Goal: Information Seeking & Learning: Learn about a topic

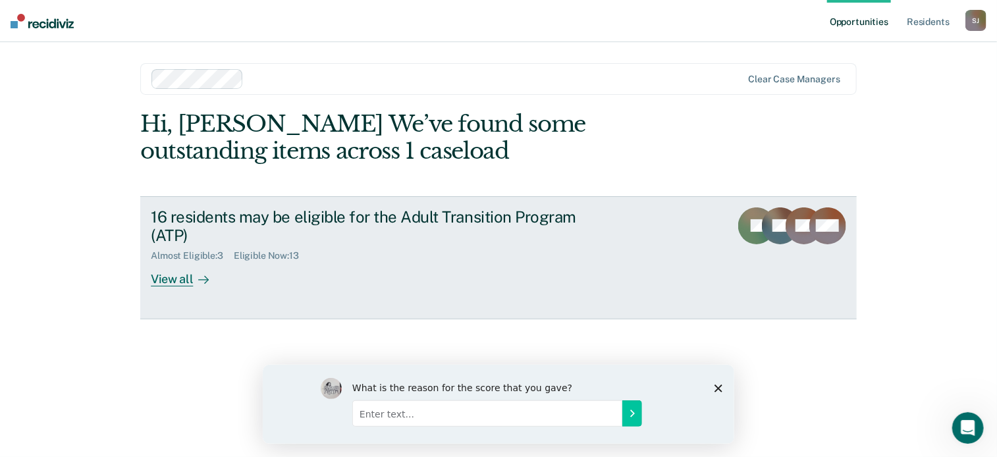
click at [174, 281] on div "View all" at bounding box center [188, 275] width 74 height 26
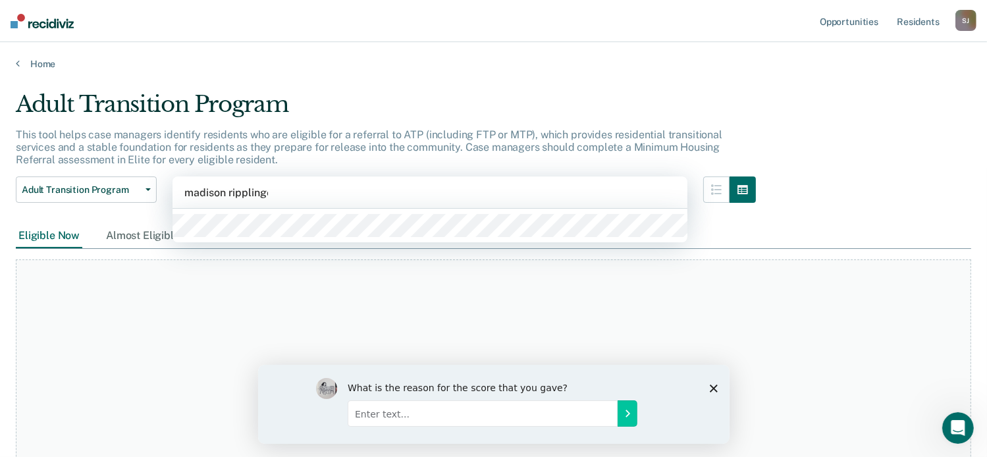
type input "[PERSON_NAME]"
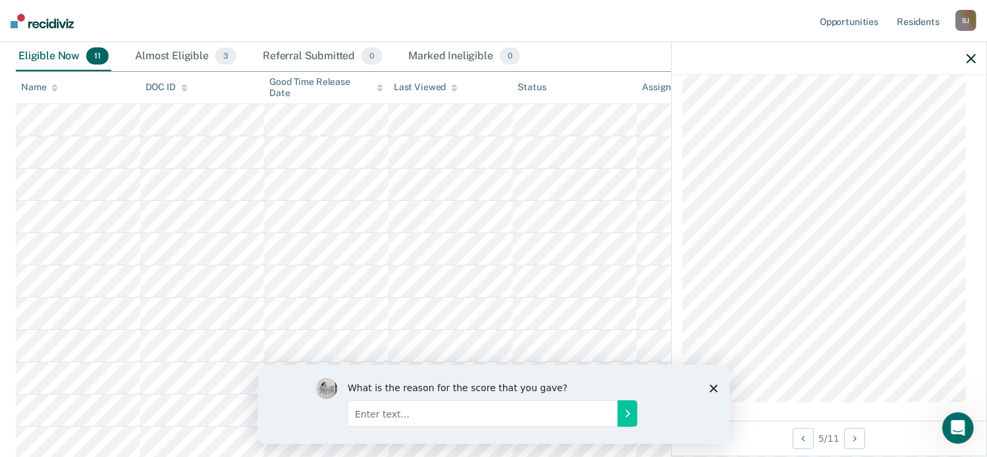
scroll to position [1239, 0]
click at [970, 58] on icon "button" at bounding box center [971, 58] width 9 height 9
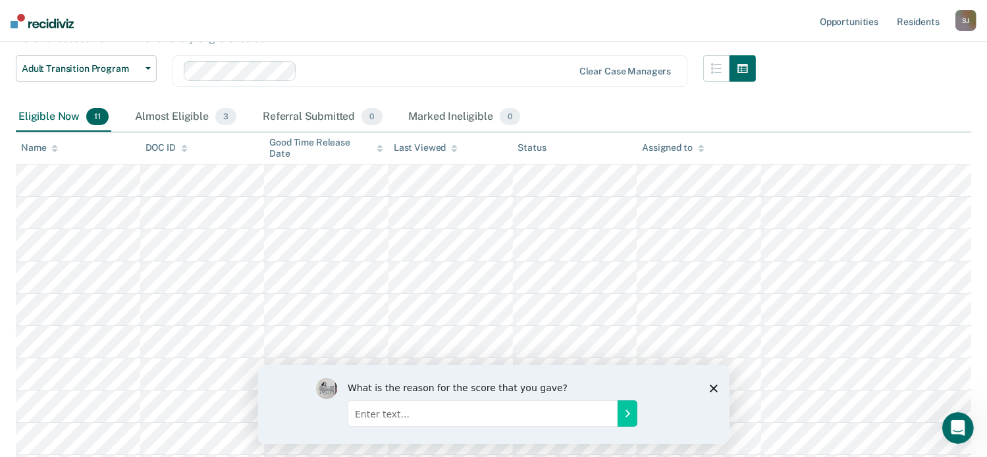
scroll to position [182, 0]
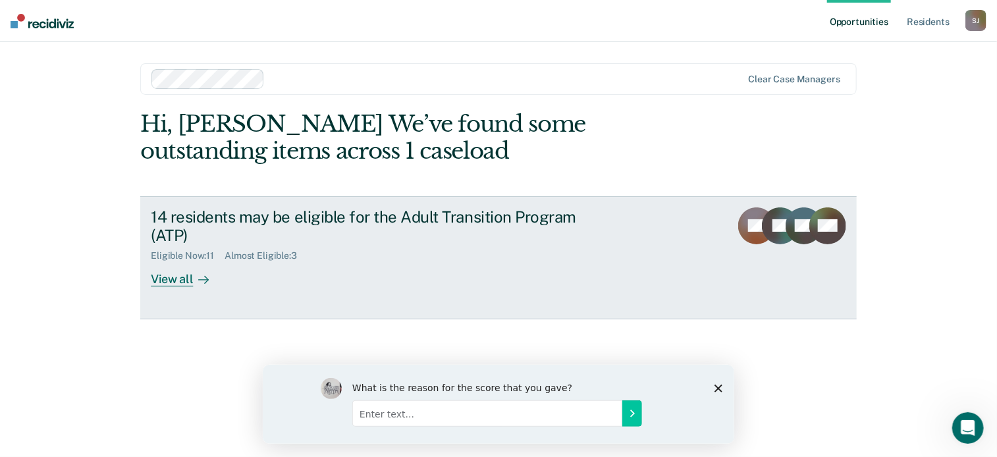
click at [177, 280] on div "View all" at bounding box center [188, 275] width 74 height 26
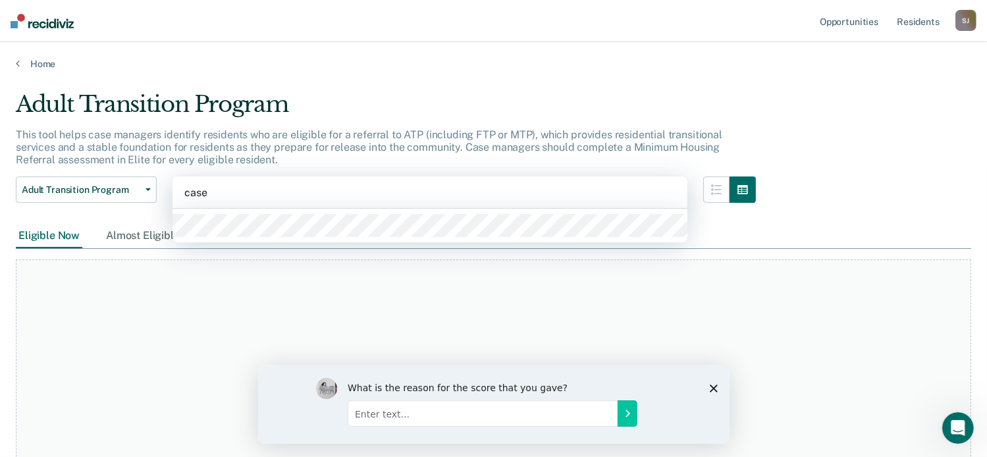
type input "[PERSON_NAME]"
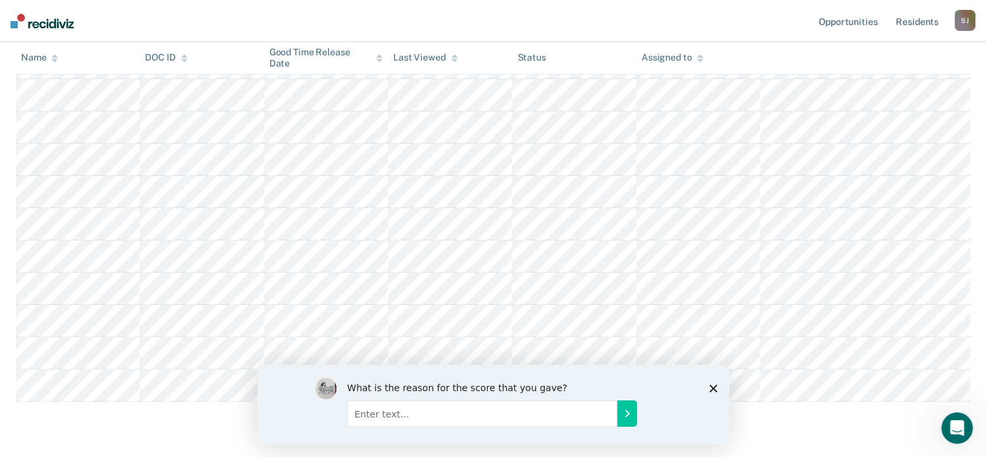
scroll to position [342, 0]
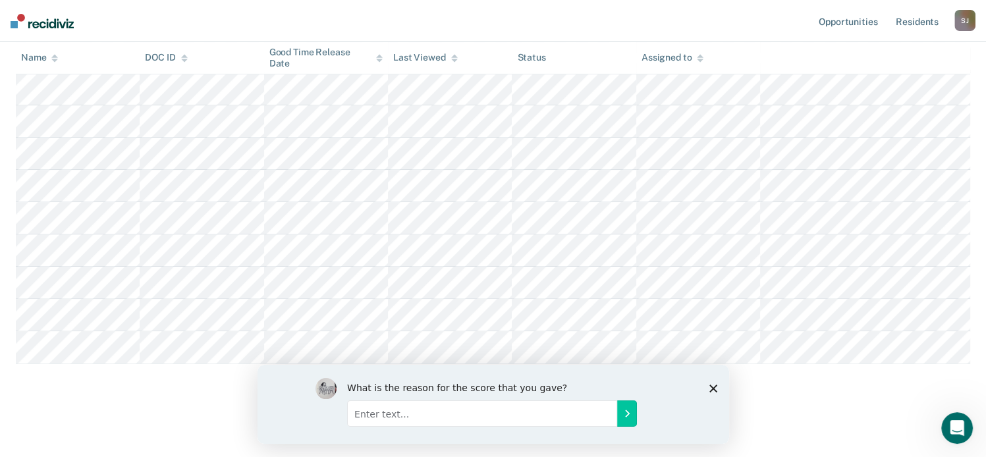
click at [712, 389] on polygon "Close survey" at bounding box center [713, 388] width 8 height 8
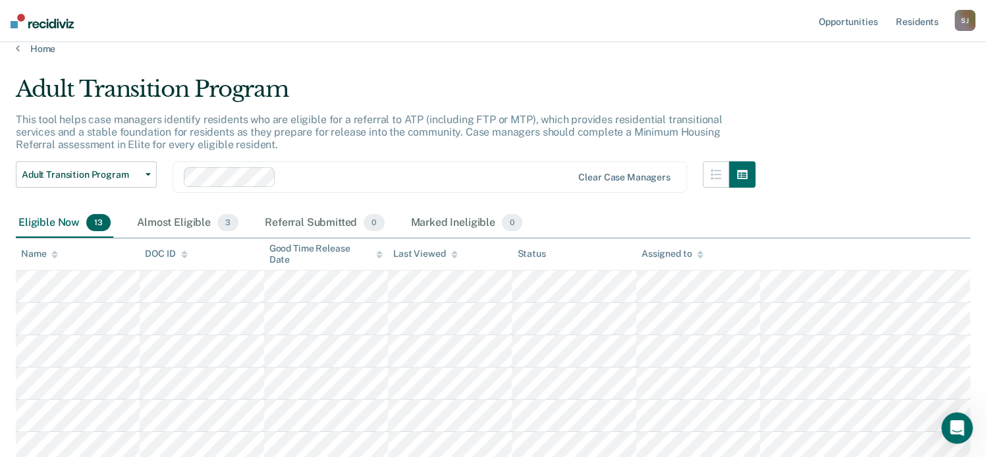
scroll to position [0, 0]
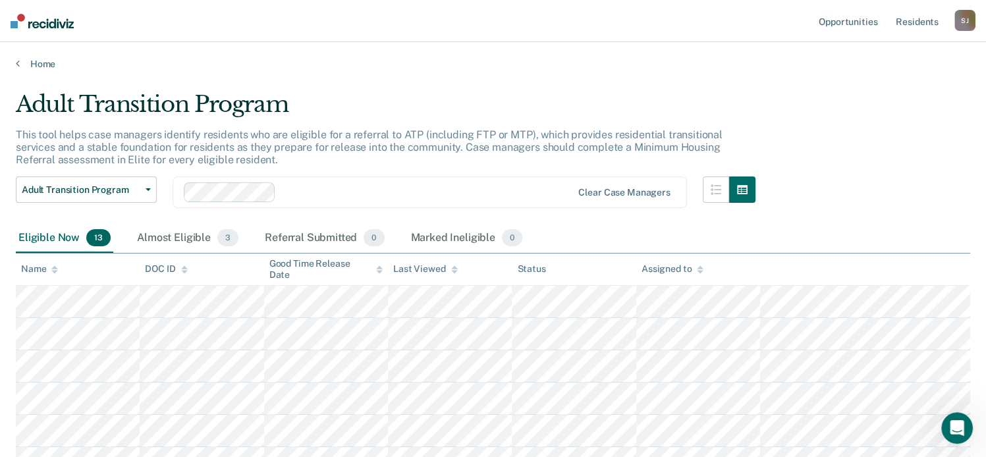
click at [970, 134] on main "Adult Transition Program This tool helps case managers identify residents who a…" at bounding box center [493, 433] width 986 height 727
